Goal: Navigation & Orientation: Go to known website

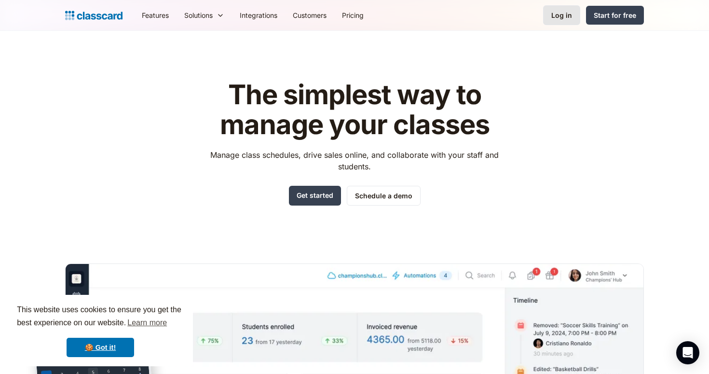
click at [559, 13] on div "Log in" at bounding box center [561, 15] width 21 height 10
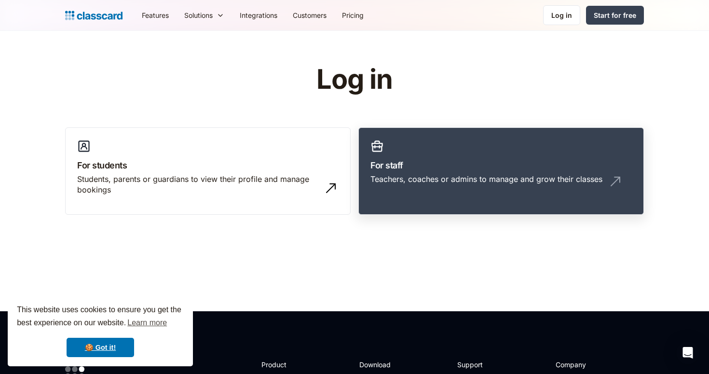
click at [400, 165] on h3 "For staff" at bounding box center [500, 165] width 261 height 13
